Goal: Task Accomplishment & Management: Use online tool/utility

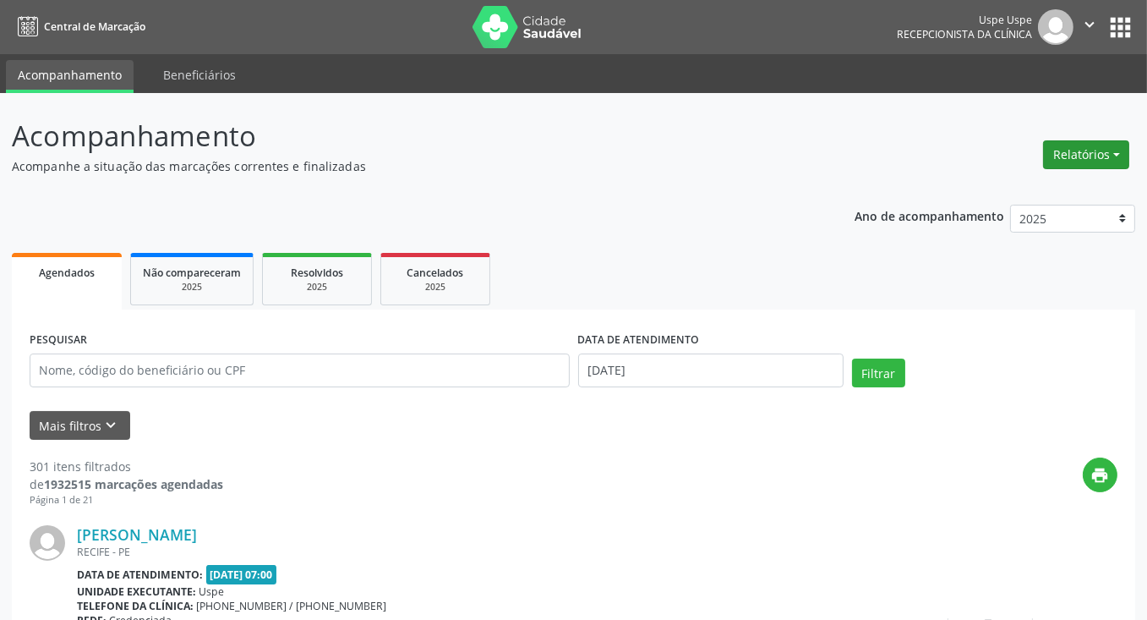
click at [1080, 161] on button "Relatórios" at bounding box center [1086, 154] width 86 height 29
click at [1017, 194] on link "Agendamentos" at bounding box center [1040, 190] width 182 height 24
select select "9"
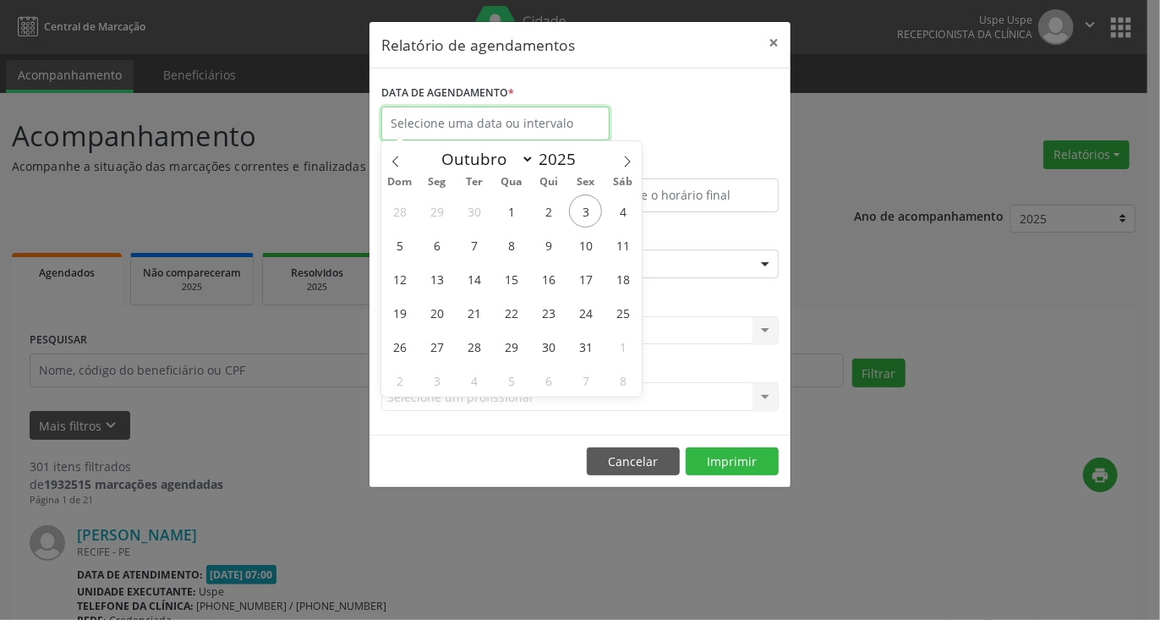
click at [541, 120] on input "text" at bounding box center [495, 124] width 228 height 34
click at [501, 241] on span "8" at bounding box center [511, 244] width 33 height 33
type input "08/10/2025"
click at [505, 243] on span "8" at bounding box center [511, 244] width 33 height 33
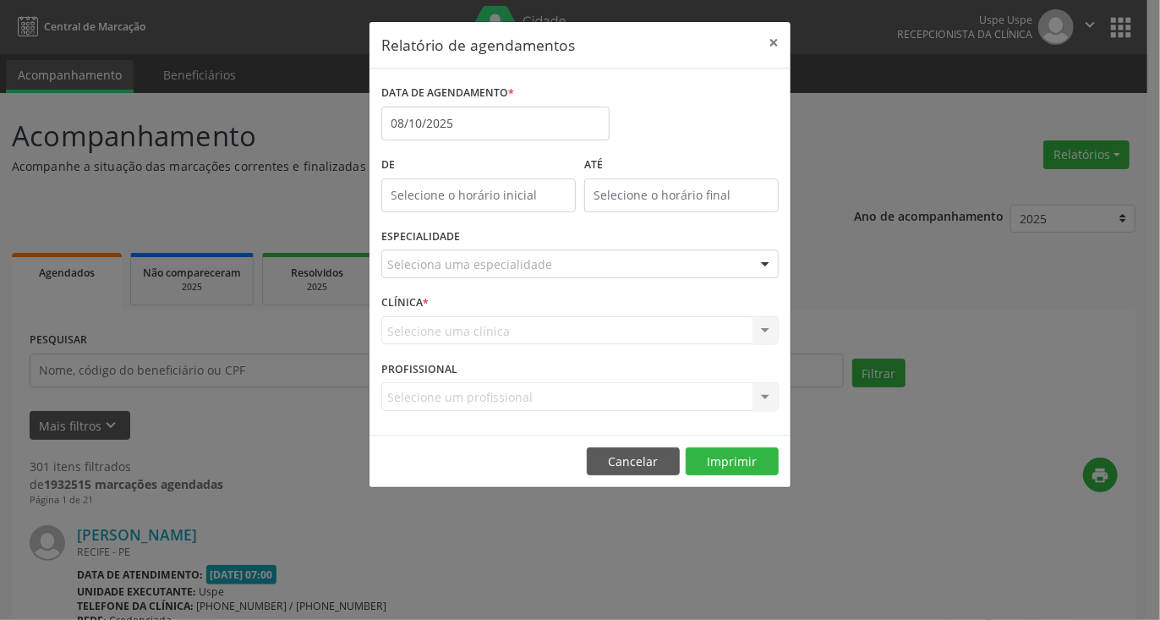
click at [505, 243] on div "ESPECIALIDADE Seleciona uma especialidade Todas as especialidades Alergologia A…" at bounding box center [580, 257] width 406 height 66
click at [550, 277] on div "Seleciona uma especialidade Todas as especialidades Alergologia Angiologia Arri…" at bounding box center [579, 263] width 397 height 29
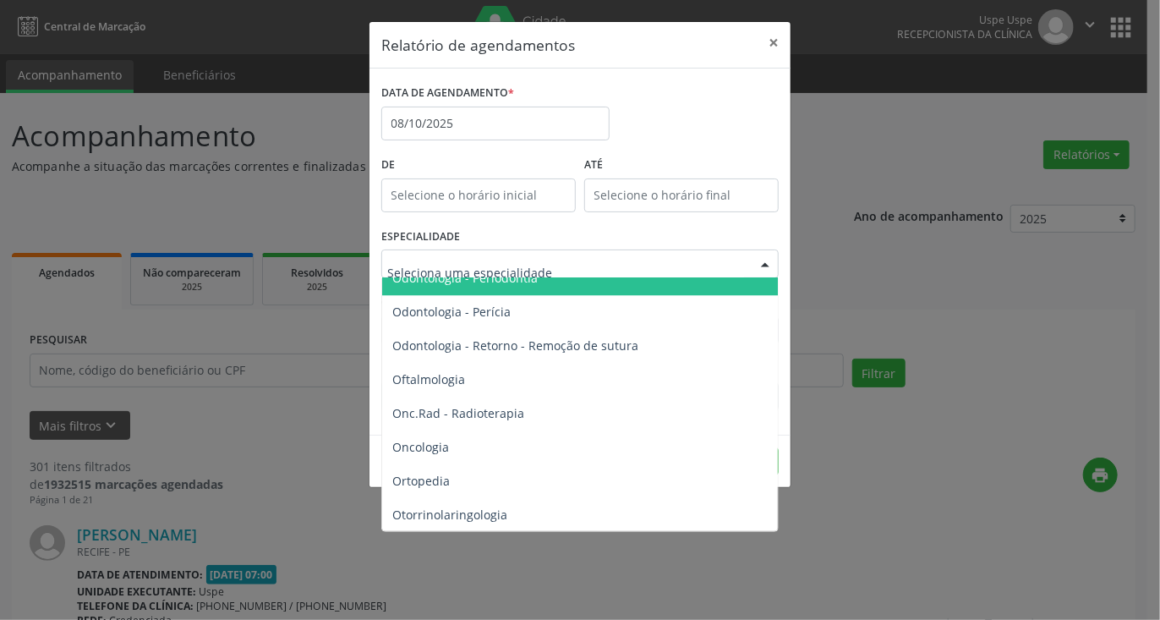
scroll to position [2367, 0]
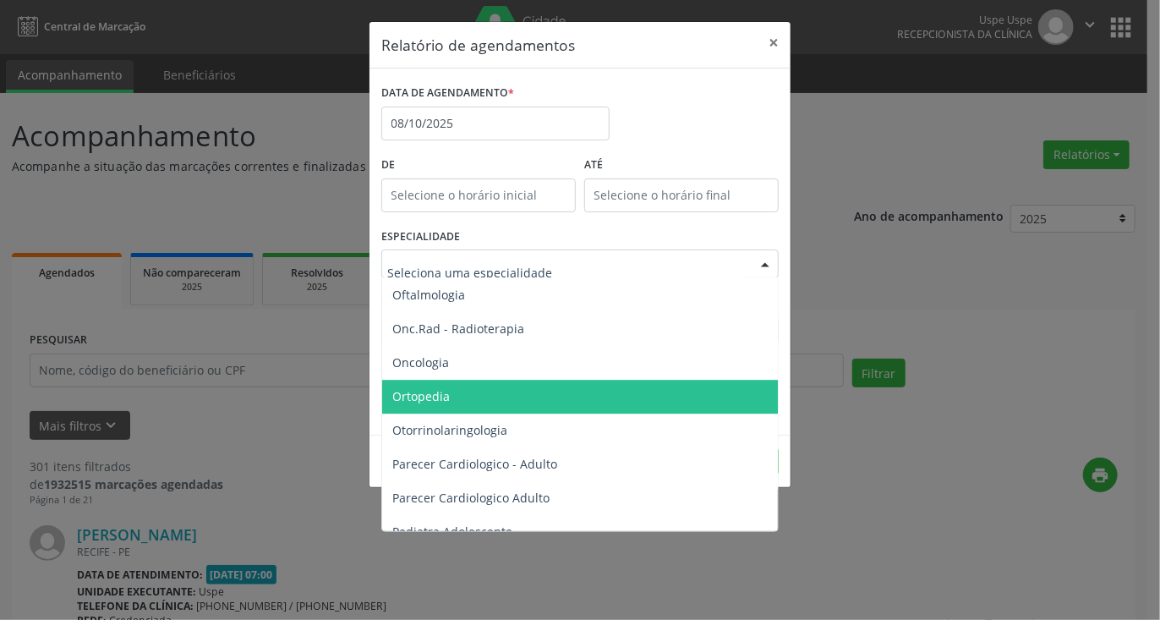
click at [435, 392] on span "Ortopedia" at bounding box center [420, 396] width 57 height 16
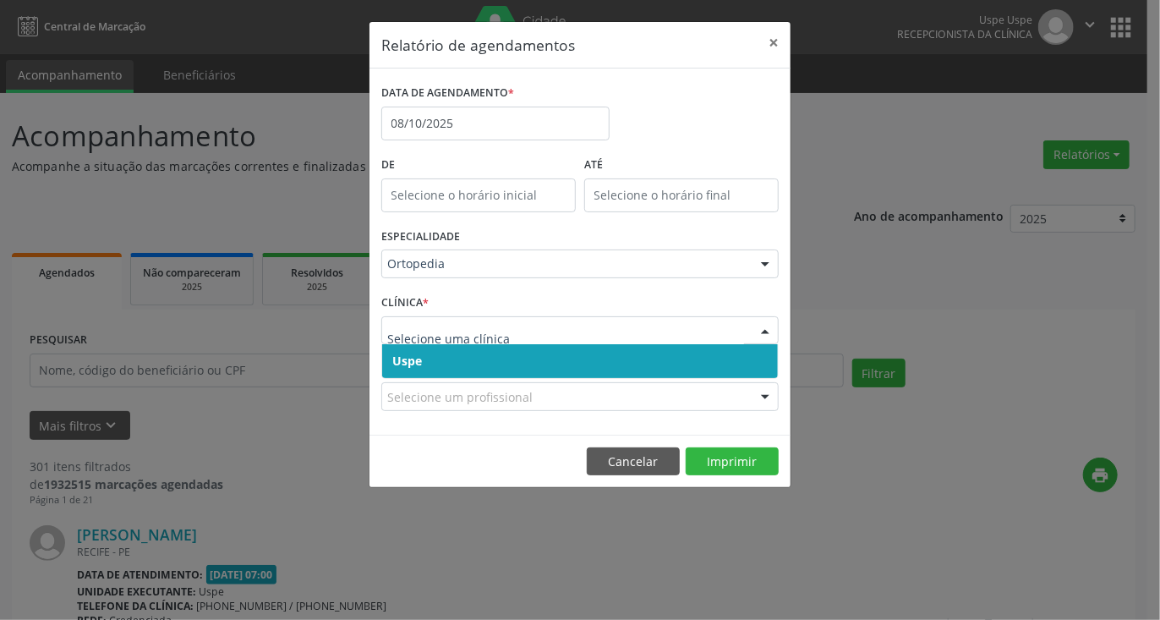
click at [450, 367] on span "Uspe" at bounding box center [580, 361] width 396 height 34
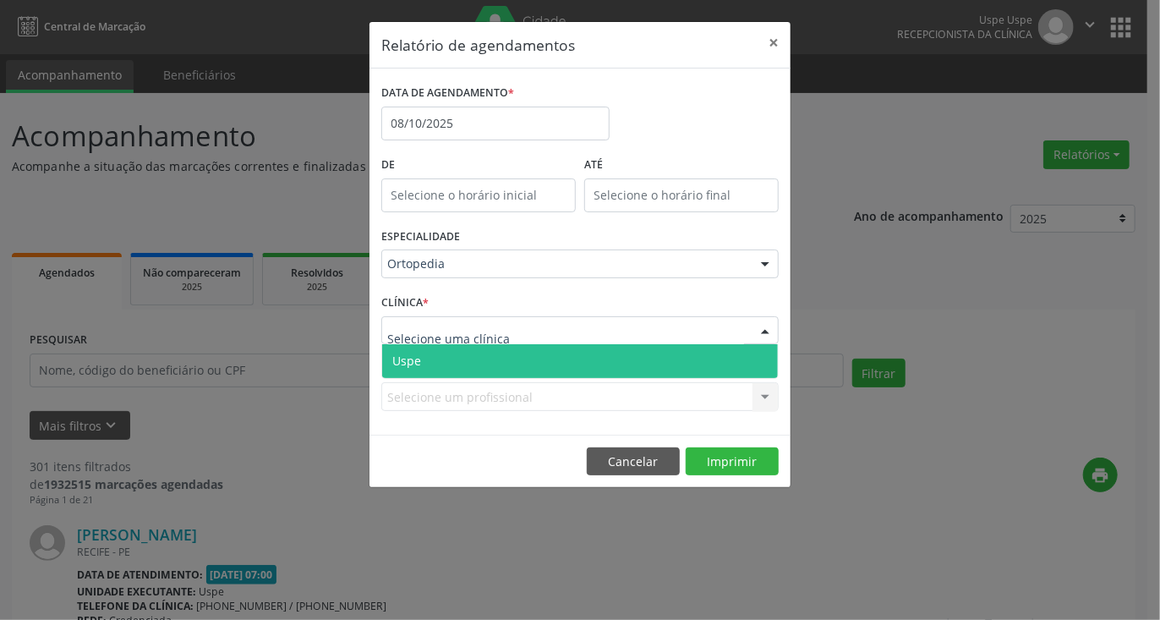
click at [481, 360] on span "Uspe" at bounding box center [580, 361] width 396 height 34
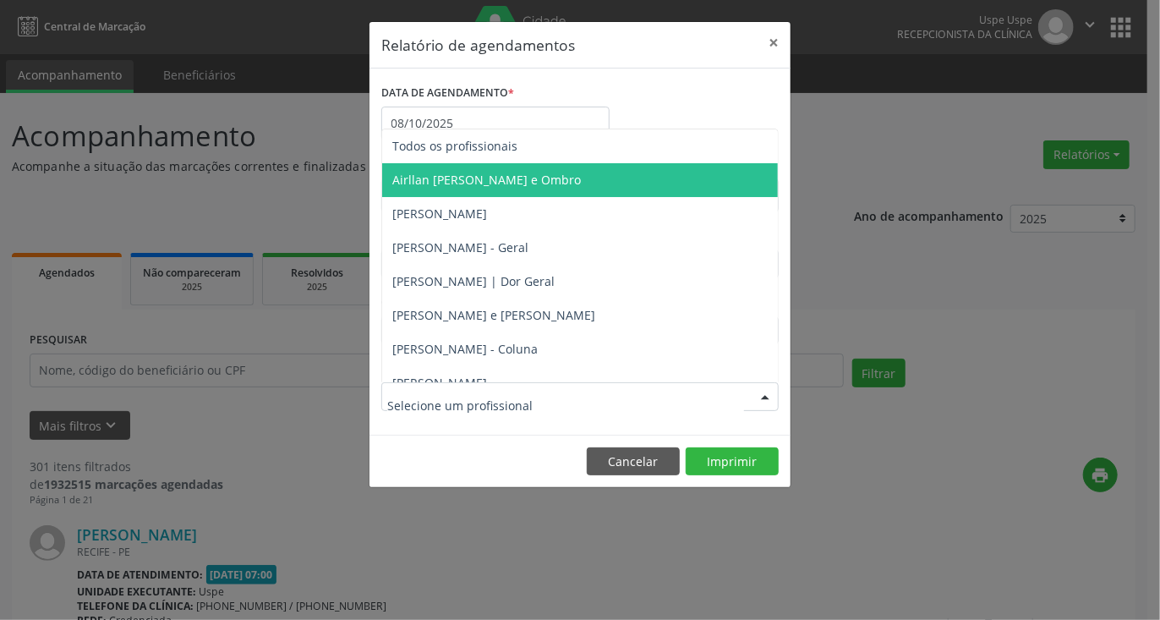
click at [488, 189] on span "Airllan [PERSON_NAME] e Ombro" at bounding box center [580, 180] width 396 height 34
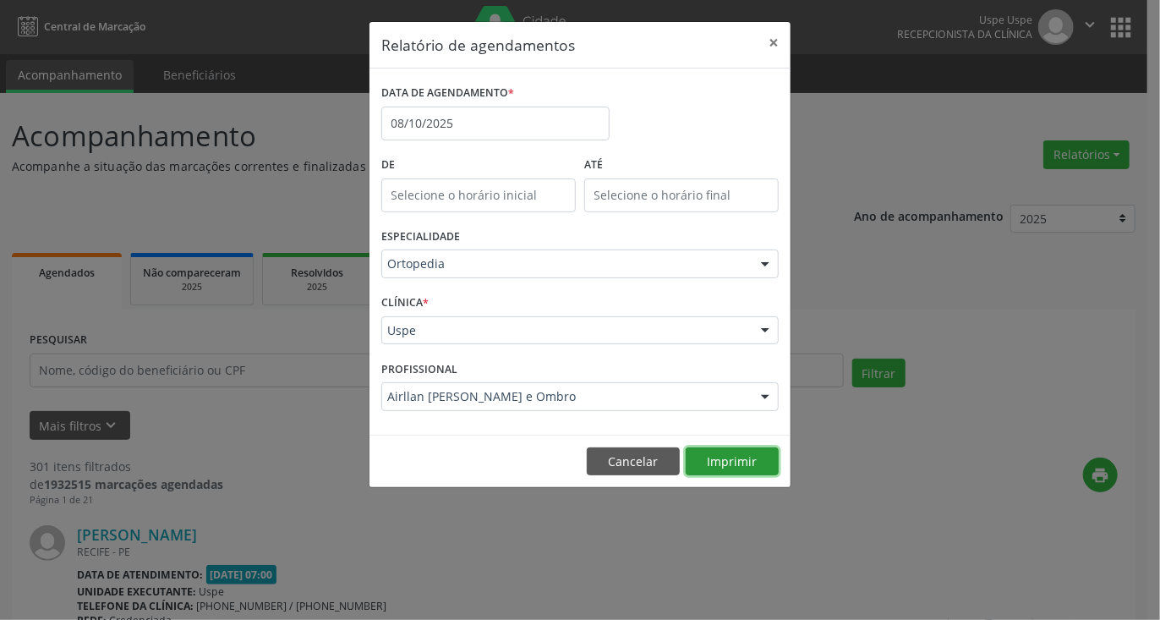
click at [714, 457] on button "Imprimir" at bounding box center [732, 461] width 93 height 29
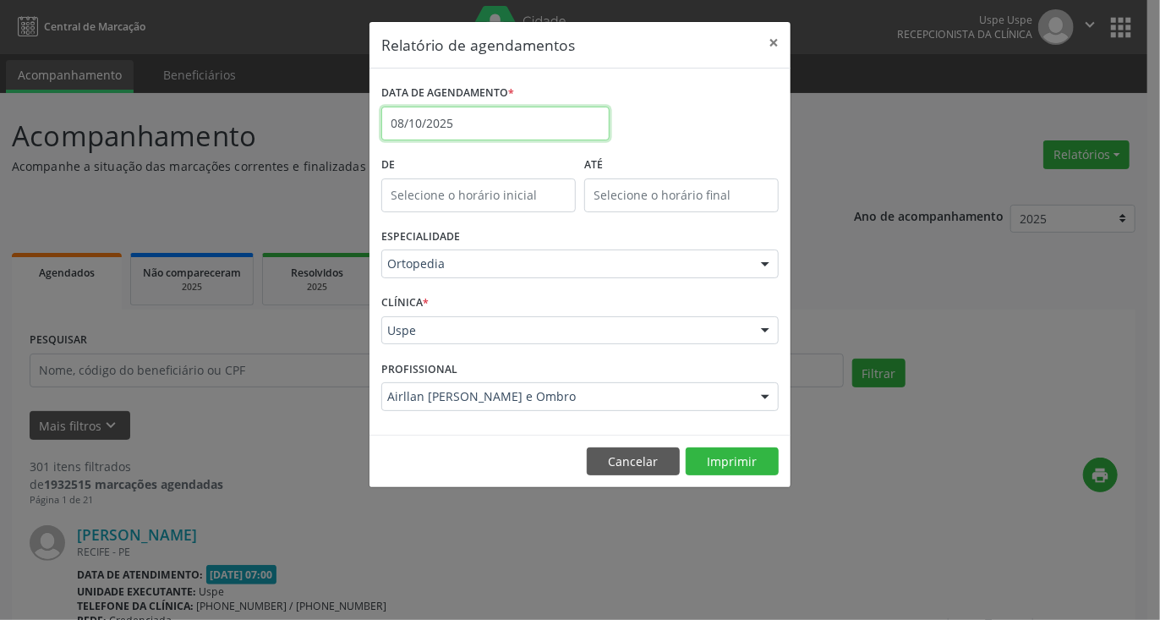
click at [478, 117] on input "08/10/2025" at bounding box center [495, 124] width 228 height 34
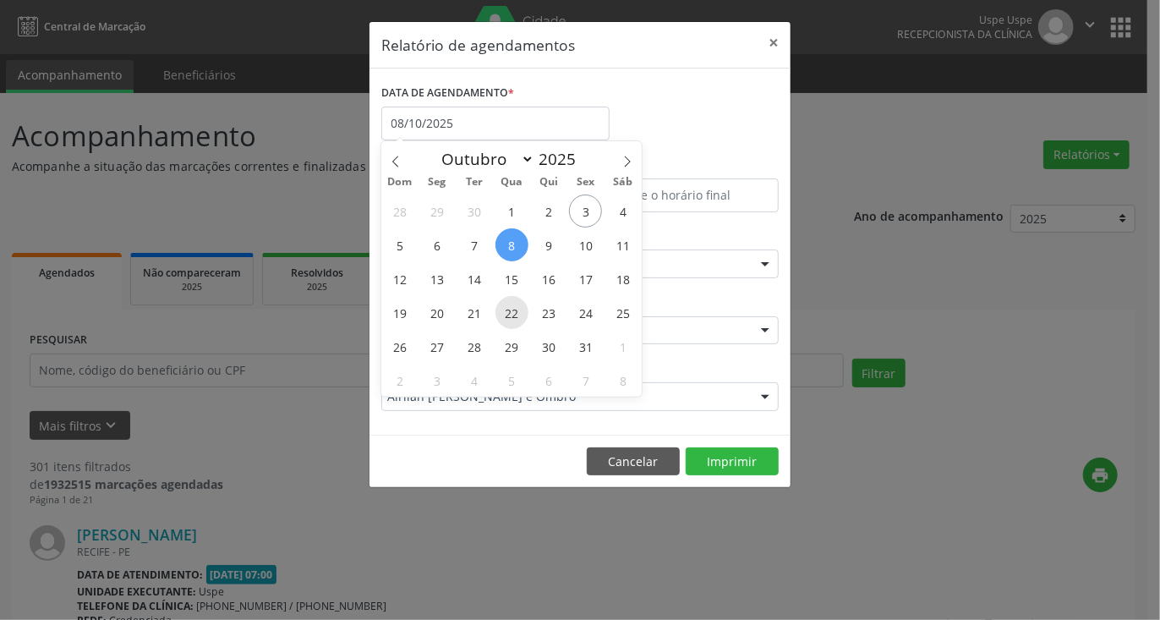
click at [515, 312] on span "22" at bounding box center [511, 312] width 33 height 33
type input "[DATE]"
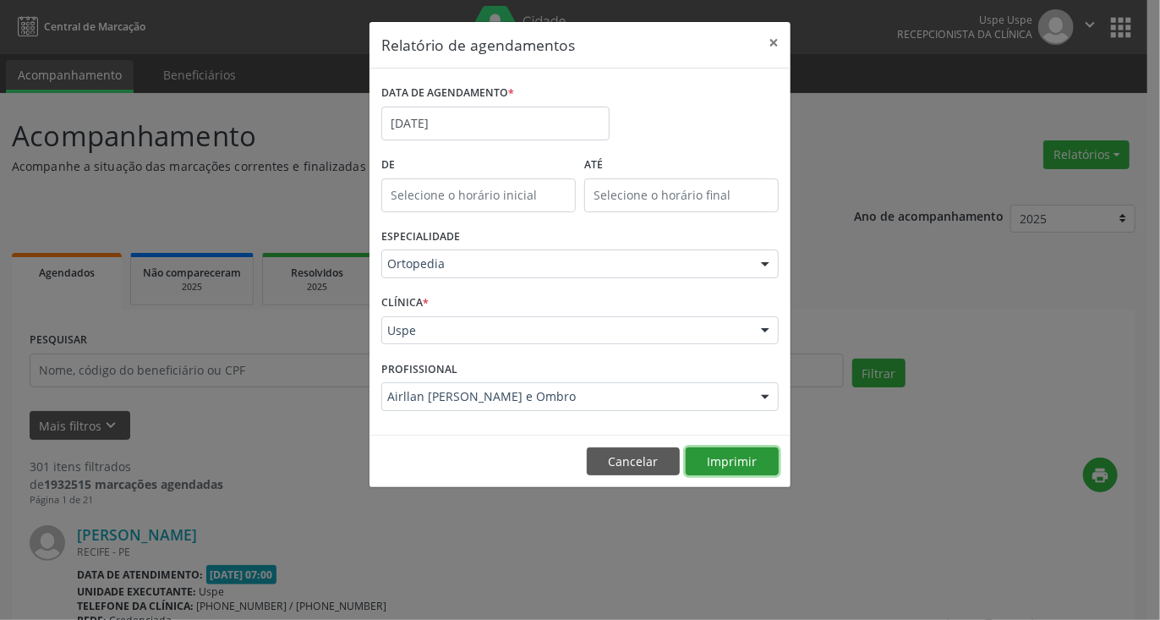
click at [718, 468] on button "Imprimir" at bounding box center [732, 461] width 93 height 29
